Goal: Check status: Check status

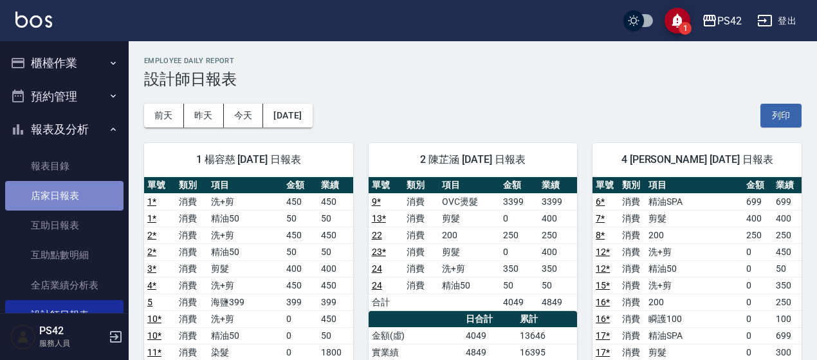
click at [71, 202] on link "店家日報表" at bounding box center [64, 196] width 118 height 30
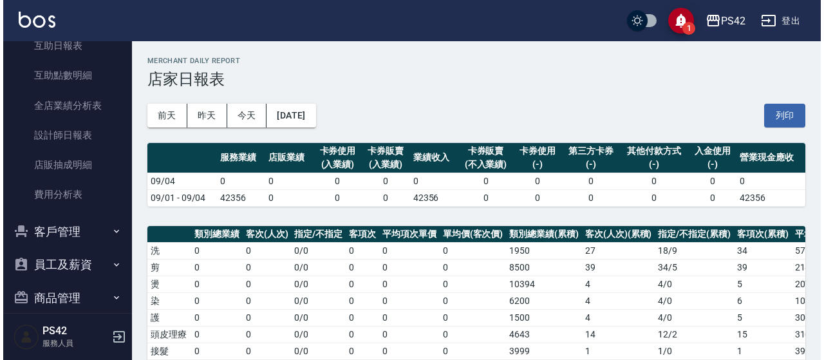
scroll to position [193, 0]
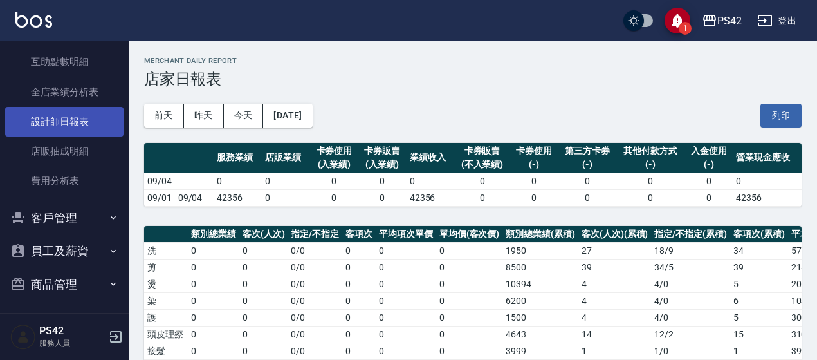
click at [64, 133] on link "設計師日報表" at bounding box center [64, 122] width 118 height 30
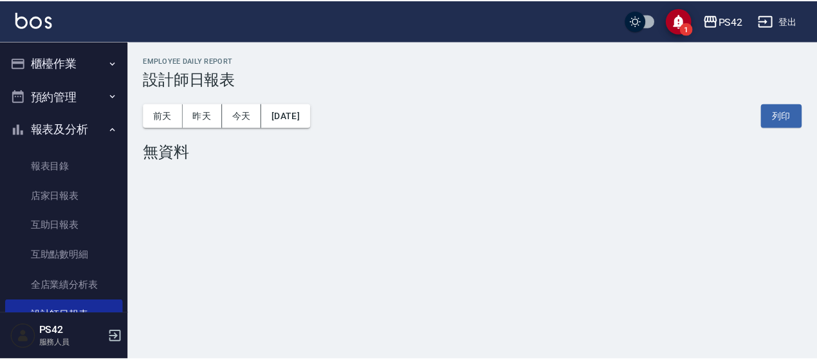
scroll to position [193, 0]
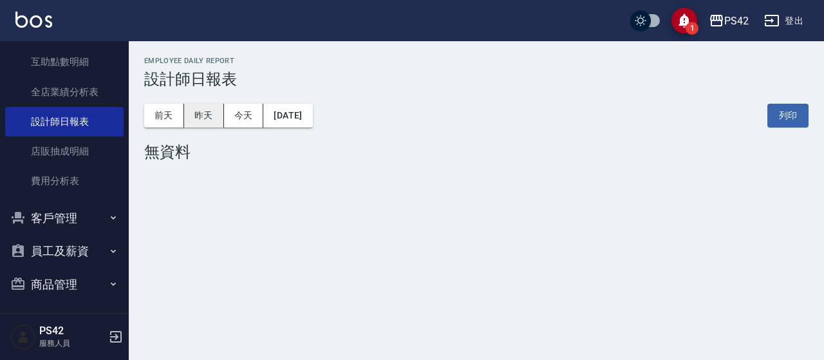
click at [203, 117] on button "昨天" at bounding box center [204, 116] width 40 height 24
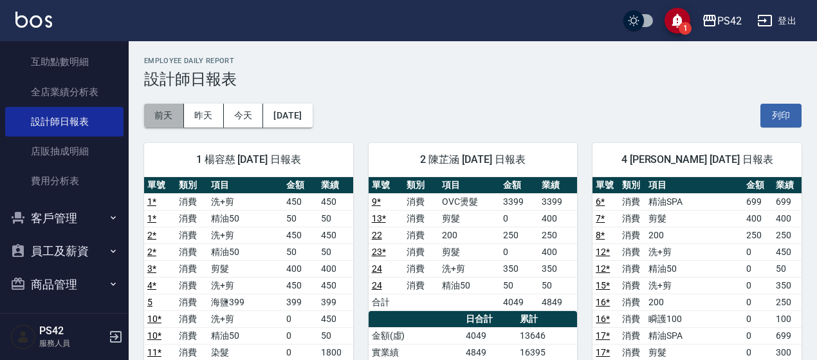
click at [177, 117] on button "前天" at bounding box center [164, 116] width 40 height 24
